Goal: Task Accomplishment & Management: Complete application form

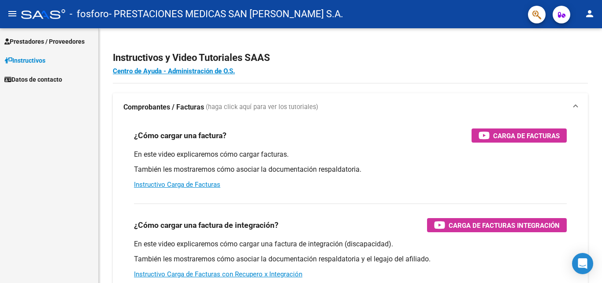
click at [27, 38] on span "Prestadores / Proveedores" at bounding box center [44, 42] width 80 height 10
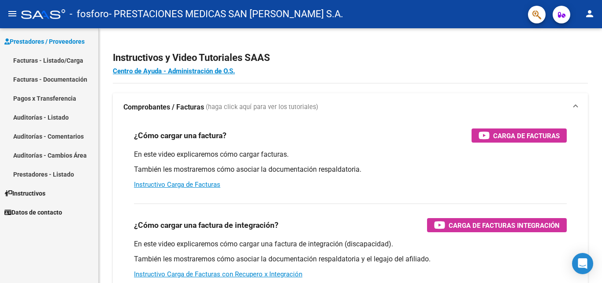
click at [51, 61] on link "Facturas - Listado/Carga" at bounding box center [49, 60] width 98 height 19
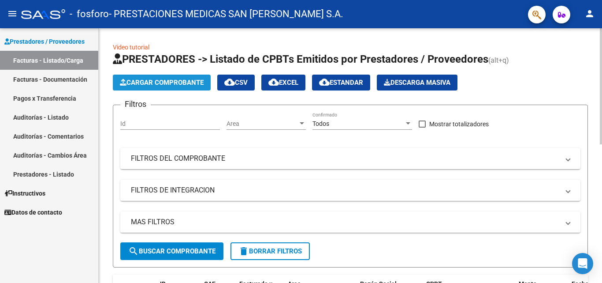
click at [171, 82] on span "Cargar Comprobante" at bounding box center [162, 83] width 84 height 8
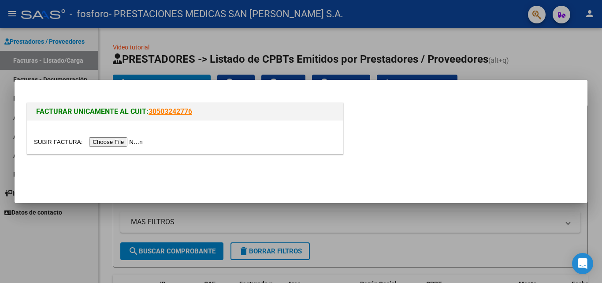
click at [98, 142] on input "file" at bounding box center [90, 141] width 112 height 9
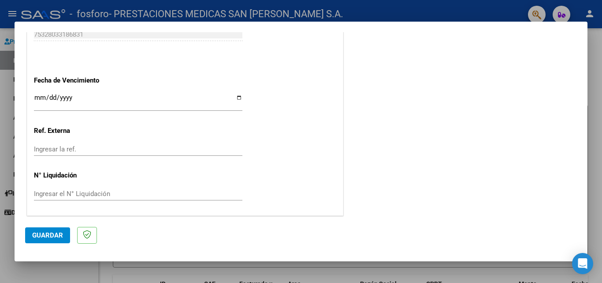
scroll to position [487, 0]
click at [236, 97] on input "Ingresar la fecha" at bounding box center [138, 100] width 209 height 14
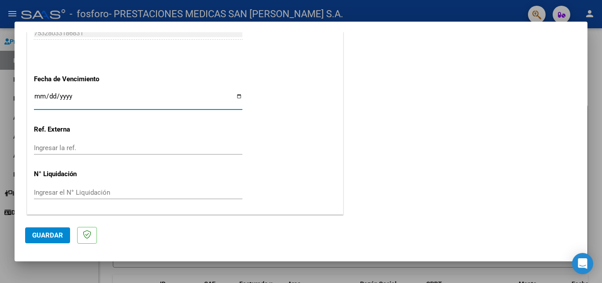
type input "[DATE]"
click at [61, 234] on span "Guardar" at bounding box center [47, 235] width 31 height 8
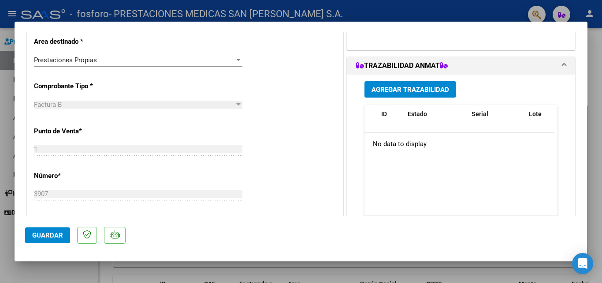
scroll to position [0, 0]
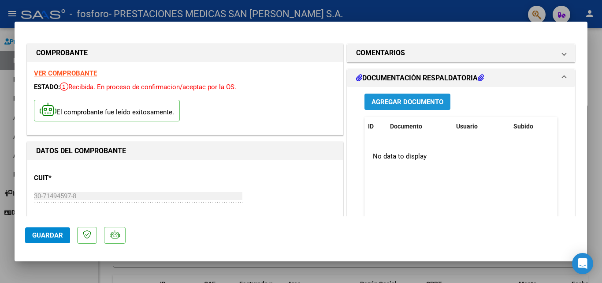
click at [392, 105] on span "Agregar Documento" at bounding box center [408, 102] width 72 height 8
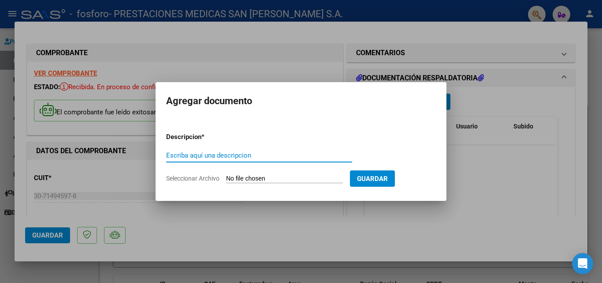
click at [227, 154] on input "Escriba aquí una descripcion" at bounding box center [259, 155] width 186 height 8
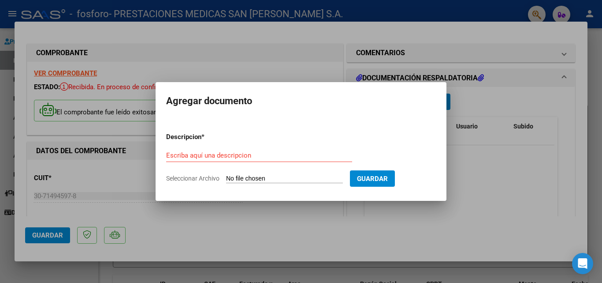
click at [273, 177] on input "Seleccionar Archivo" at bounding box center [284, 179] width 117 height 8
type input "C:\fakepath\LAVALLE E 1º_removed.pdf"
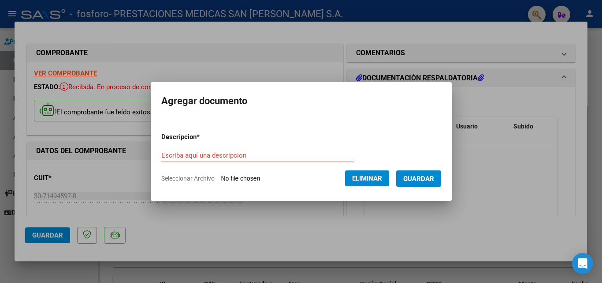
click at [254, 161] on div "Escriba aquí una descripcion" at bounding box center [257, 155] width 193 height 13
click at [243, 156] on input "Escriba aquí una descripcion" at bounding box center [257, 155] width 193 height 8
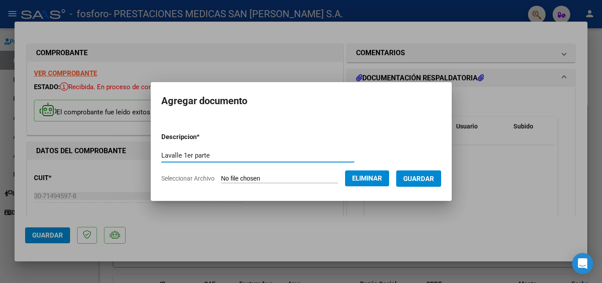
type input "Lavalle 1er parte"
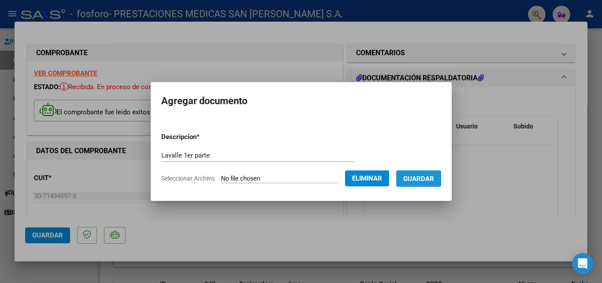
click at [420, 183] on button "Guardar" at bounding box center [418, 178] width 45 height 16
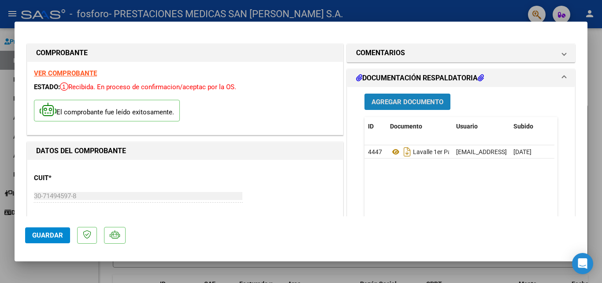
click at [393, 98] on span "Agregar Documento" at bounding box center [408, 102] width 72 height 8
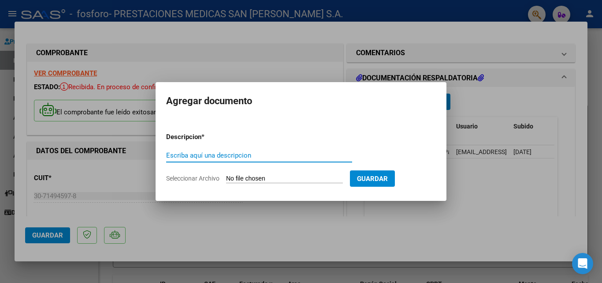
click at [233, 149] on div "Escriba aquí una descripcion" at bounding box center [259, 155] width 186 height 13
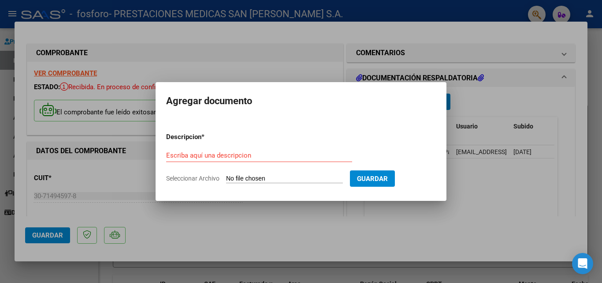
click at [250, 178] on input "Seleccionar Archivo" at bounding box center [284, 179] width 117 height 8
type input "C:\fakepath\LAVALLE 2º_removed.pdf"
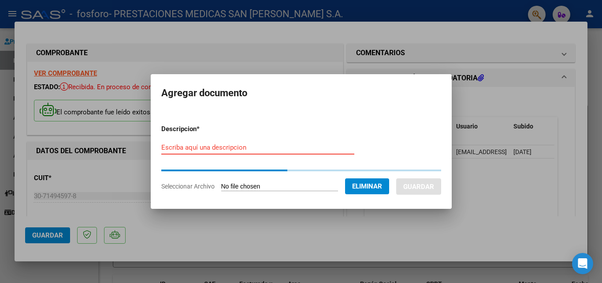
click at [204, 150] on input "Escriba aquí una descripcion" at bounding box center [257, 147] width 193 height 8
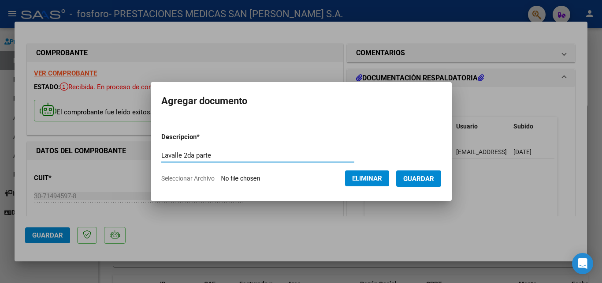
type input "Lavalle 2da parte"
click at [420, 173] on button "Guardar" at bounding box center [418, 178] width 45 height 16
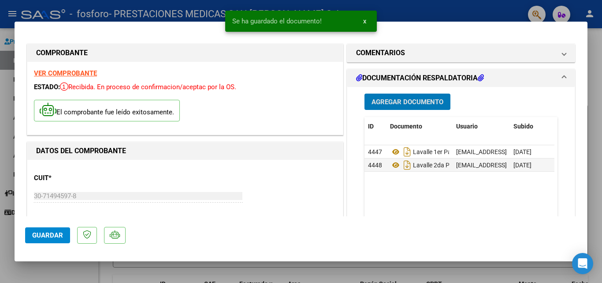
click at [401, 99] on span "Agregar Documento" at bounding box center [408, 102] width 72 height 8
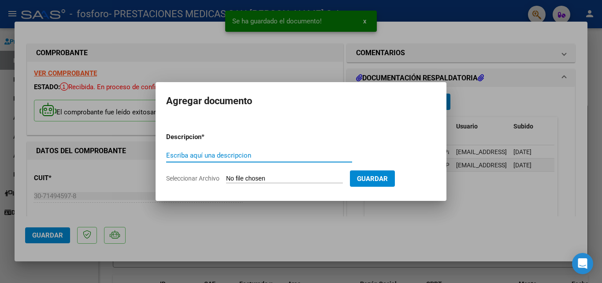
click at [317, 155] on input "Escriba aquí una descripcion" at bounding box center [259, 155] width 186 height 8
click at [288, 179] on input "Seleccionar Archivo" at bounding box center [284, 179] width 117 height 8
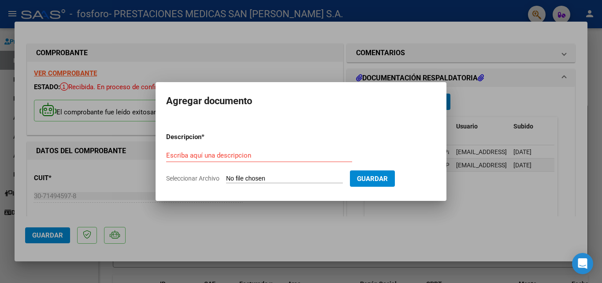
type input "C:\fakepath\LAVALLE 3º_removed.pdf"
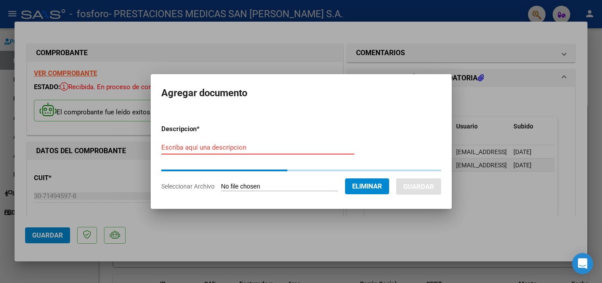
click at [308, 150] on input "Escriba aquí una descripcion" at bounding box center [257, 147] width 193 height 8
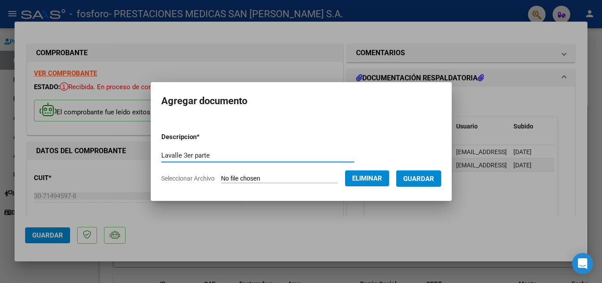
type input "Lavalle 3er parte"
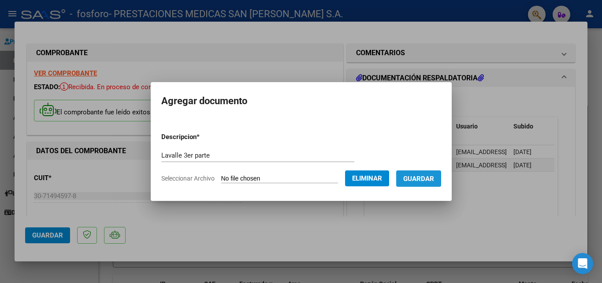
click at [432, 179] on span "Guardar" at bounding box center [419, 179] width 31 height 8
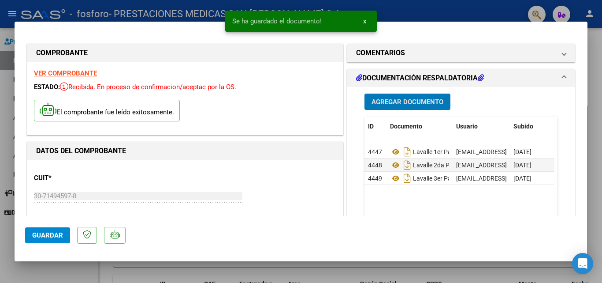
click at [416, 104] on span "Agregar Documento" at bounding box center [408, 102] width 72 height 8
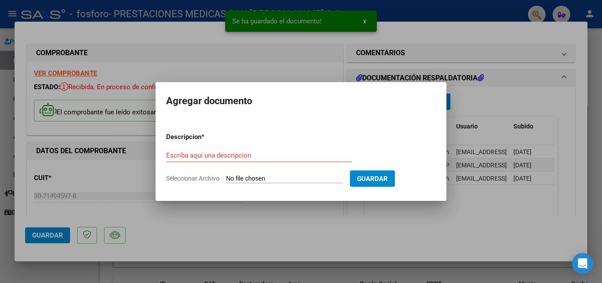
click at [267, 172] on form "Descripcion * Escriba aquí una descripcion Seleccionar Archivo Guardar" at bounding box center [301, 157] width 270 height 64
click at [267, 178] on input "Seleccionar Archivo" at bounding box center [284, 179] width 117 height 8
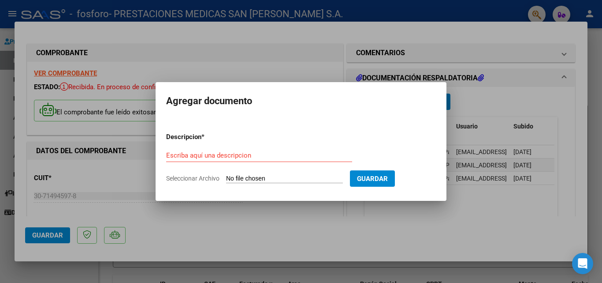
type input "C:\fakepath\laboratorios tac y Rx [MEDICAL_DATA].pdf"
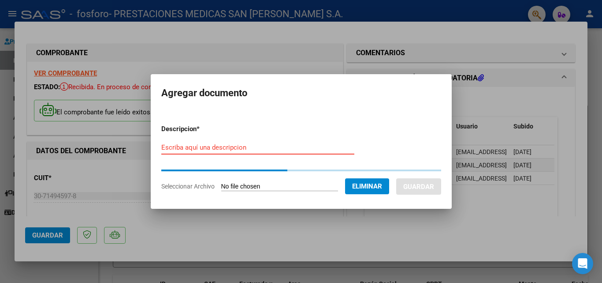
click at [227, 150] on input "Escriba aquí una descripcion" at bounding box center [257, 147] width 193 height 8
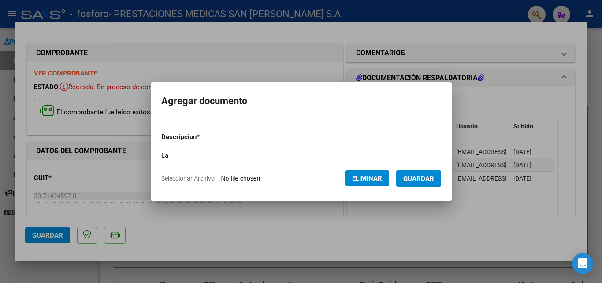
click at [194, 153] on input "La" at bounding box center [257, 155] width 193 height 8
type input "Laboratorios, rx y tac"
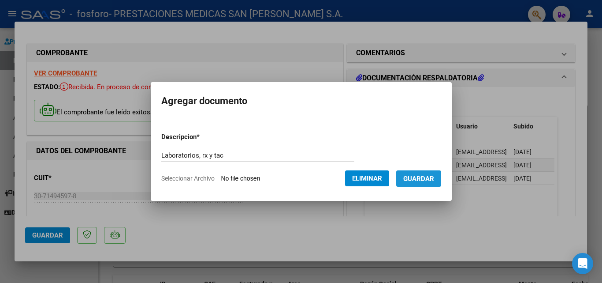
click at [421, 180] on span "Guardar" at bounding box center [419, 179] width 31 height 8
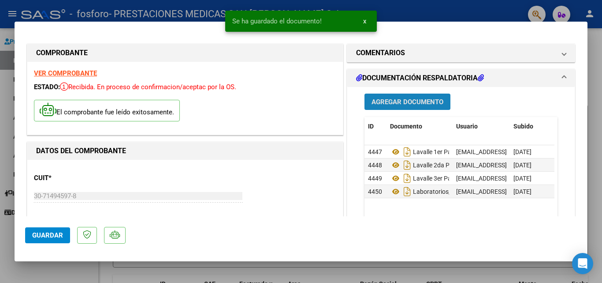
click at [397, 103] on span "Agregar Documento" at bounding box center [408, 102] width 72 height 8
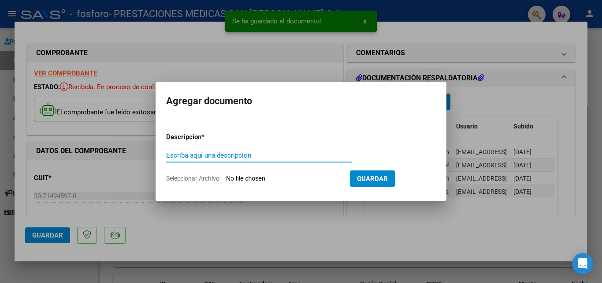
click at [269, 179] on input "Seleccionar Archivo" at bounding box center [284, 179] width 117 height 8
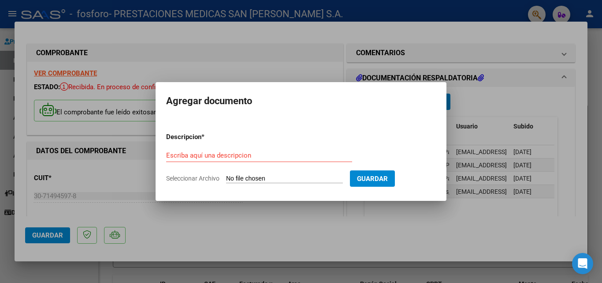
type input "C:\fakepath\hojas de medicacion.pdf"
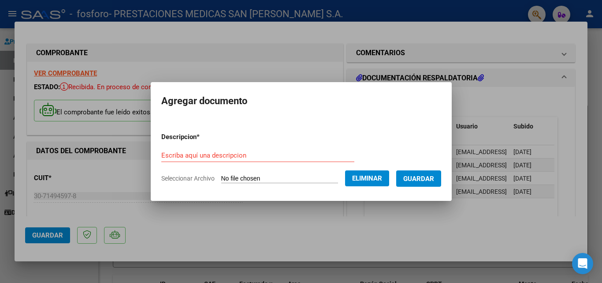
click at [249, 150] on div "Escriba aquí una descripcion" at bounding box center [257, 155] width 193 height 13
click at [254, 160] on div "Escriba aquí una descripcion" at bounding box center [257, 155] width 193 height 13
click at [236, 154] on input "Escriba aquí una descripcion" at bounding box center [257, 155] width 193 height 8
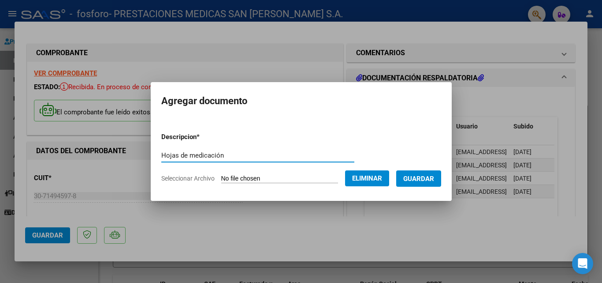
type input "Hojas de medicación"
click at [413, 179] on span "Guardar" at bounding box center [419, 179] width 31 height 8
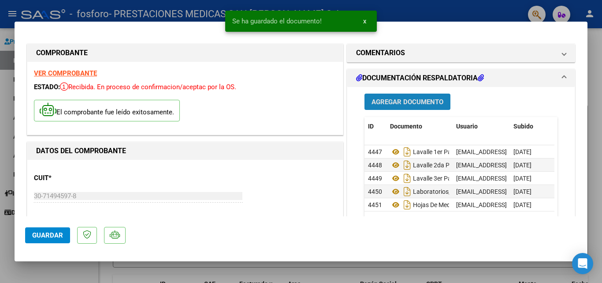
click at [377, 99] on span "Agregar Documento" at bounding box center [408, 102] width 72 height 8
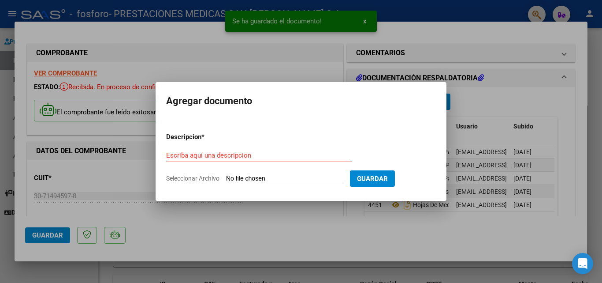
click at [281, 177] on input "Seleccionar Archivo" at bounding box center [284, 179] width 117 height 8
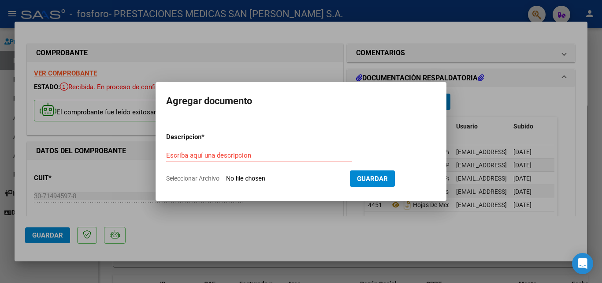
type input "C:\fakepath\DETALLE INT [PERSON_NAME].pdf"
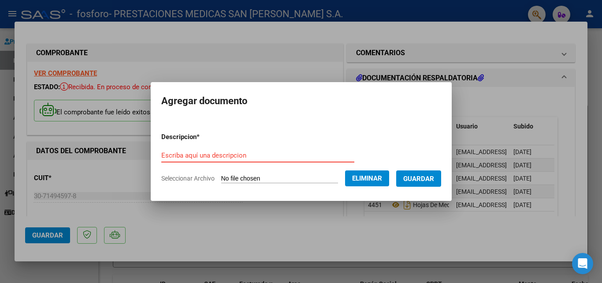
click at [246, 152] on input "Escriba aquí una descripcion" at bounding box center [257, 155] width 193 height 8
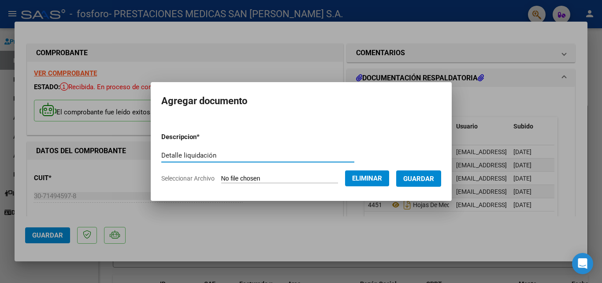
type input "Detalle liquidación"
click at [425, 179] on span "Guardar" at bounding box center [419, 179] width 31 height 8
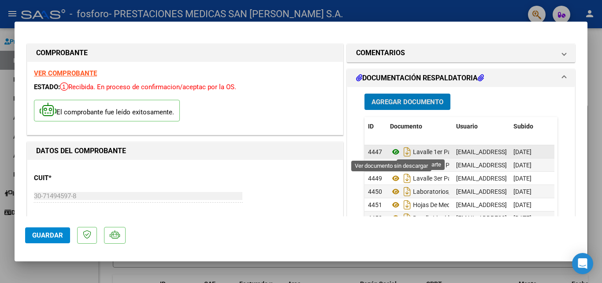
click at [394, 151] on icon at bounding box center [395, 151] width 11 height 11
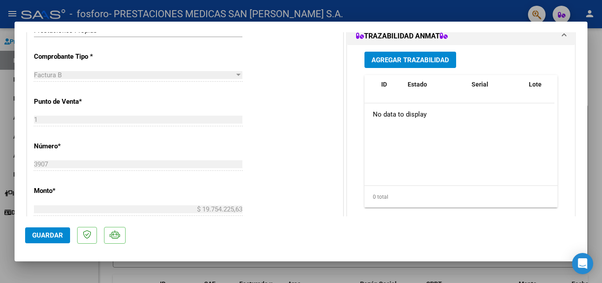
scroll to position [309, 0]
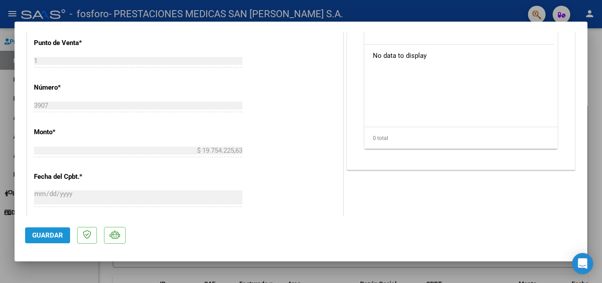
click at [52, 232] on span "Guardar" at bounding box center [47, 235] width 31 height 8
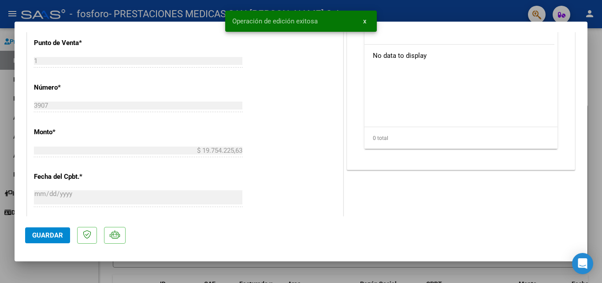
click at [591, 130] on div at bounding box center [301, 141] width 602 height 283
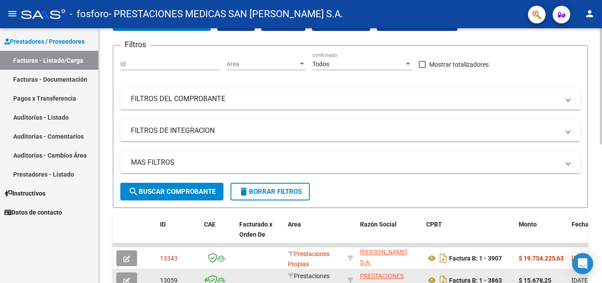
scroll to position [44, 0]
